Goal: Task Accomplishment & Management: Complete application form

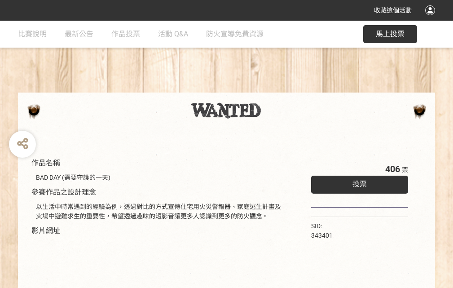
click at [432, 19] on div "收藏這個活動" at bounding box center [226, 10] width 453 height 21
click at [281, 89] on div "作品名稱 BAD DAY (需要守護的一天) 參賽作品之設計理念 以生活中時常遇到的經驗為例，透過對比的方式宣傳住宅用火災警報器、家庭逃生計畫及火場中避難求生…" at bounding box center [226, 210] width 453 height 378
click at [358, 182] on span "投票" at bounding box center [360, 184] width 14 height 9
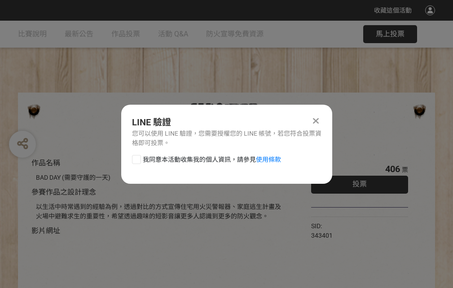
click at [136, 158] on div at bounding box center [136, 159] width 9 height 9
checkbox input "true"
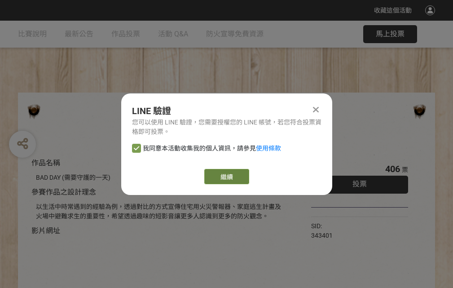
click at [226, 177] on link "繼續" at bounding box center [226, 176] width 45 height 15
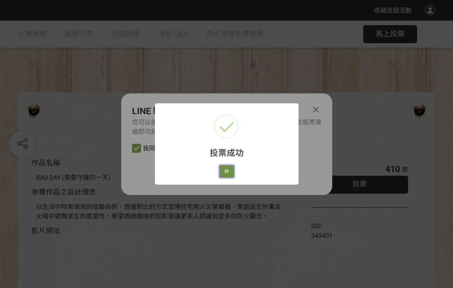
click at [224, 170] on button "好" at bounding box center [227, 171] width 14 height 13
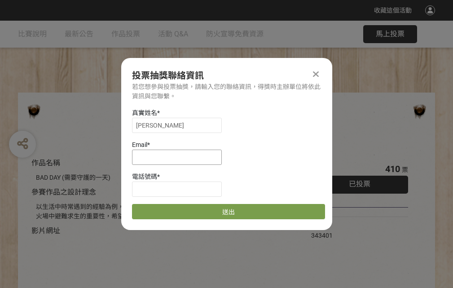
click at [180, 157] on input at bounding box center [177, 157] width 90 height 15
type input "[EMAIL_ADDRESS][DOMAIN_NAME]"
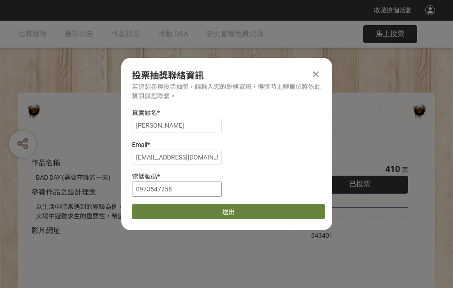
type input "0973547258"
click at [158, 208] on button "送出" at bounding box center [228, 211] width 193 height 15
